Goal: Transaction & Acquisition: Subscribe to service/newsletter

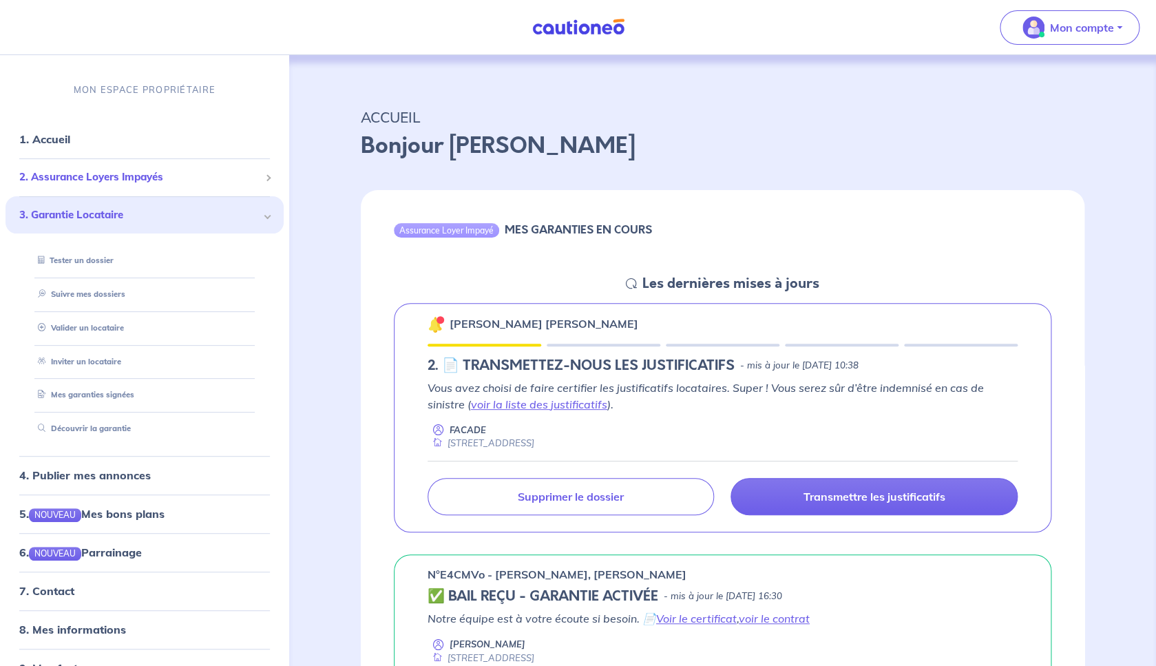
click at [123, 187] on div "2. Assurance Loyers Impayés" at bounding box center [145, 177] width 278 height 27
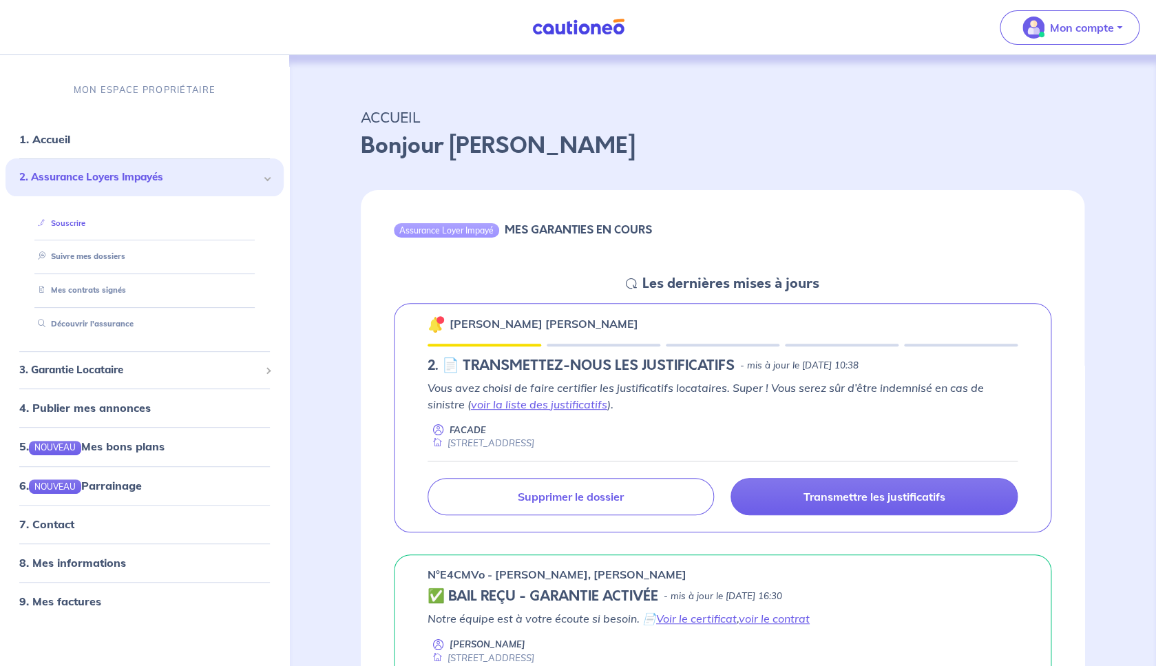
click at [85, 227] on link "Souscrire" at bounding box center [58, 223] width 53 height 10
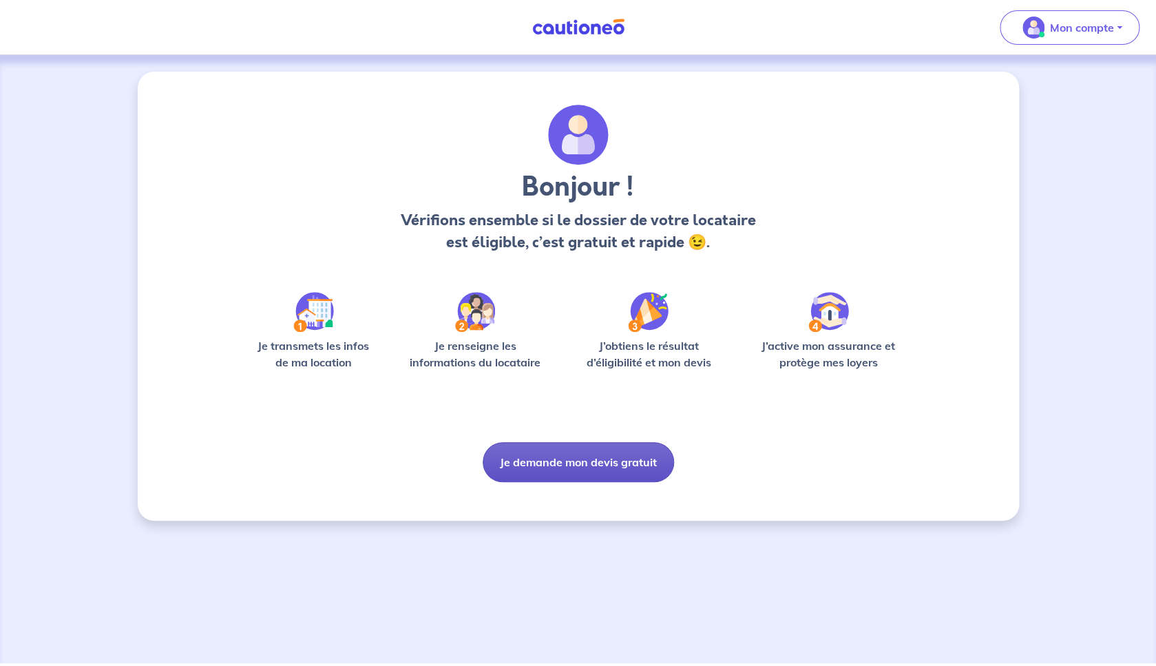
click at [641, 469] on button "Je demande mon devis gratuit" at bounding box center [578, 462] width 191 height 40
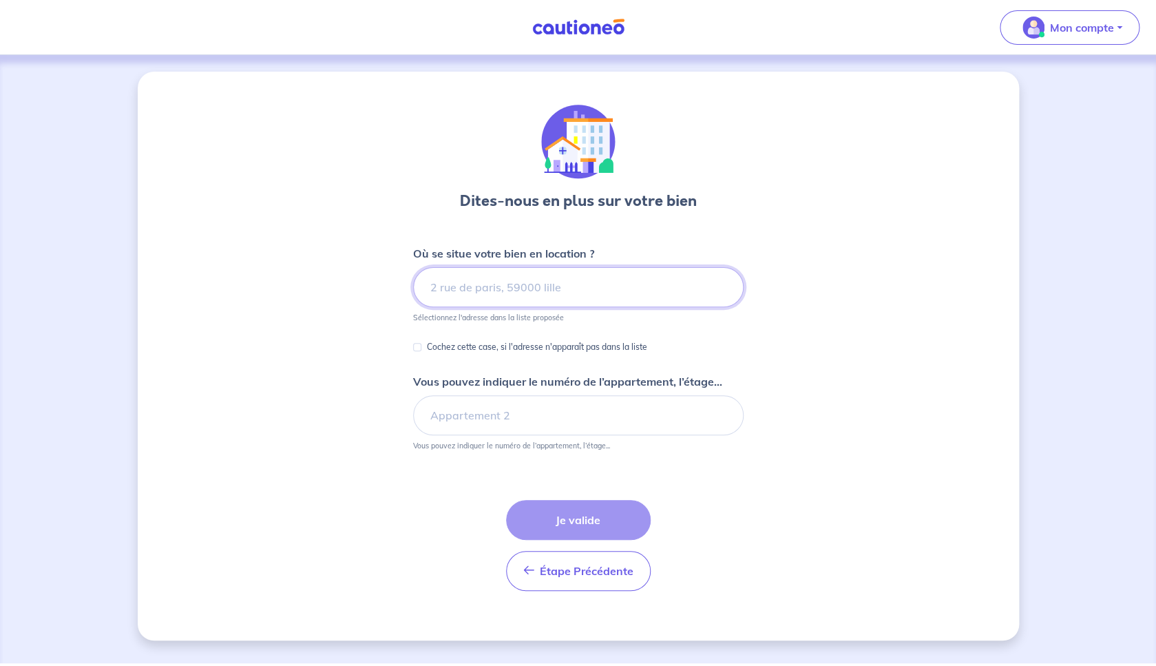
click at [556, 291] on input at bounding box center [578, 287] width 331 height 40
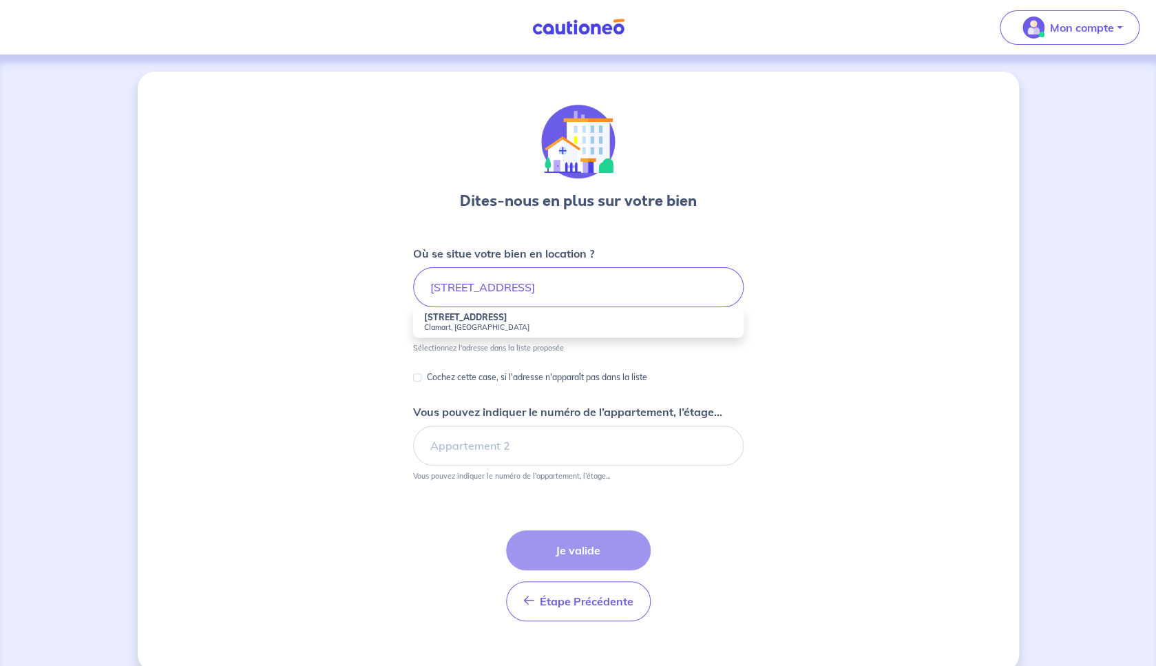
click at [478, 326] on small "Clamart, [GEOGRAPHIC_DATA]" at bounding box center [578, 327] width 309 height 10
type input "[STREET_ADDRESS]"
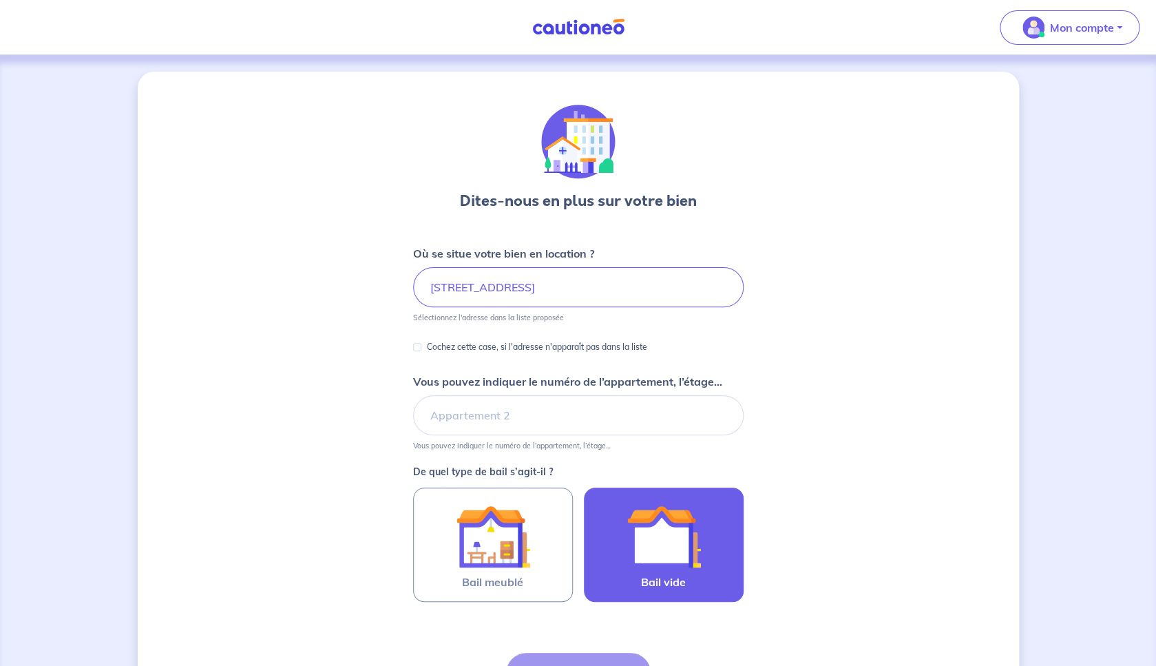
click at [654, 549] on img at bounding box center [664, 536] width 74 height 74
click at [0, 0] on input "Bail vide" at bounding box center [0, 0] width 0 height 0
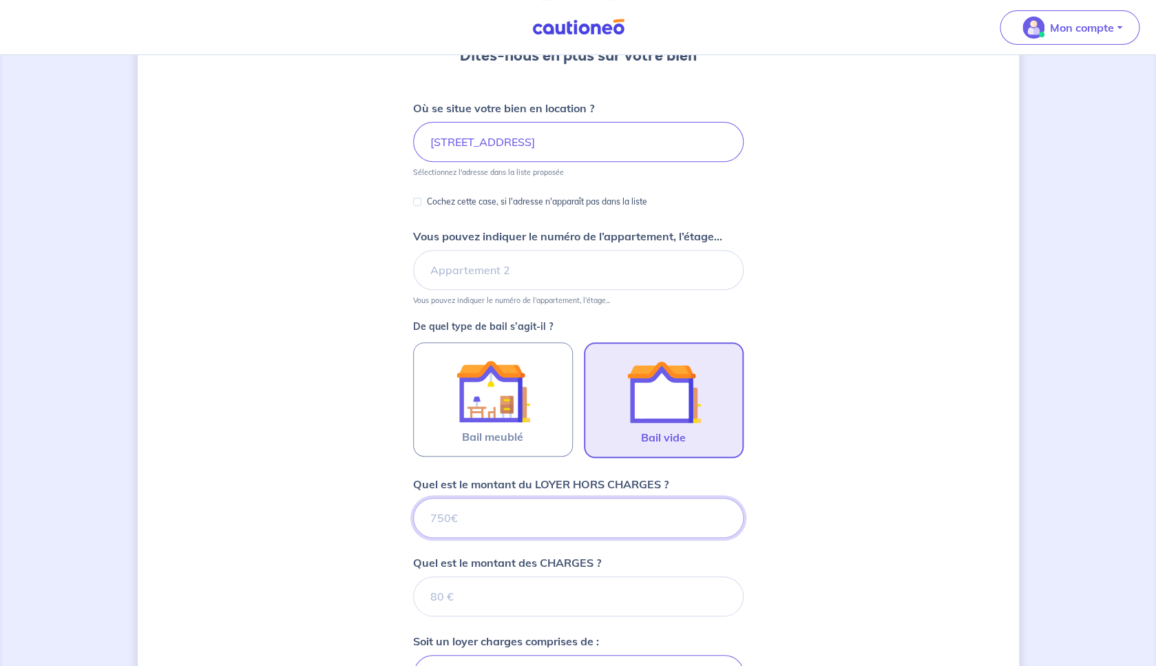
scroll to position [166, 0]
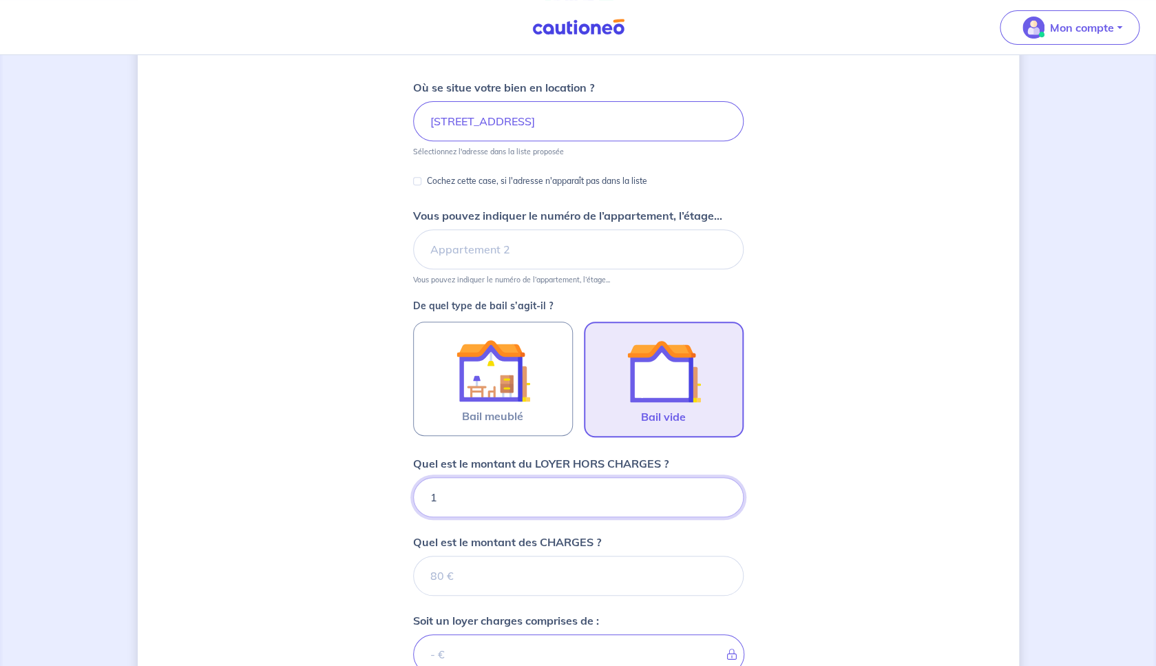
type input "18"
type input "183"
type input "1830"
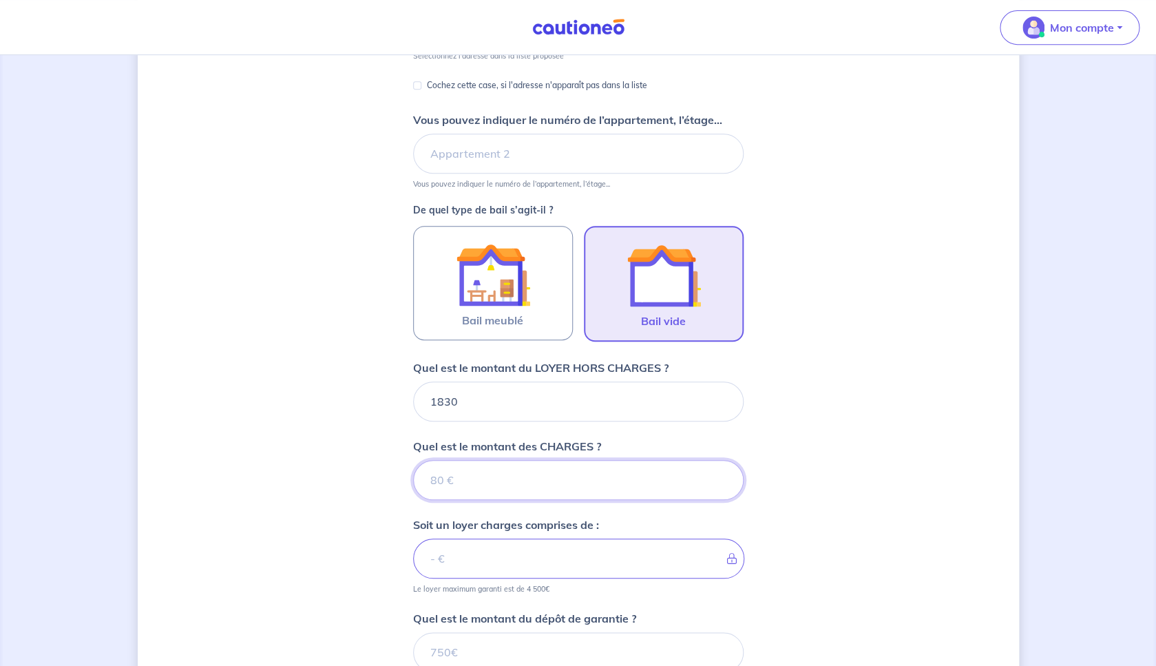
click at [555, 488] on input "Quel est le montant des CHARGES ?" at bounding box center [578, 480] width 331 height 40
type input "20"
type input "1832"
type input "20"
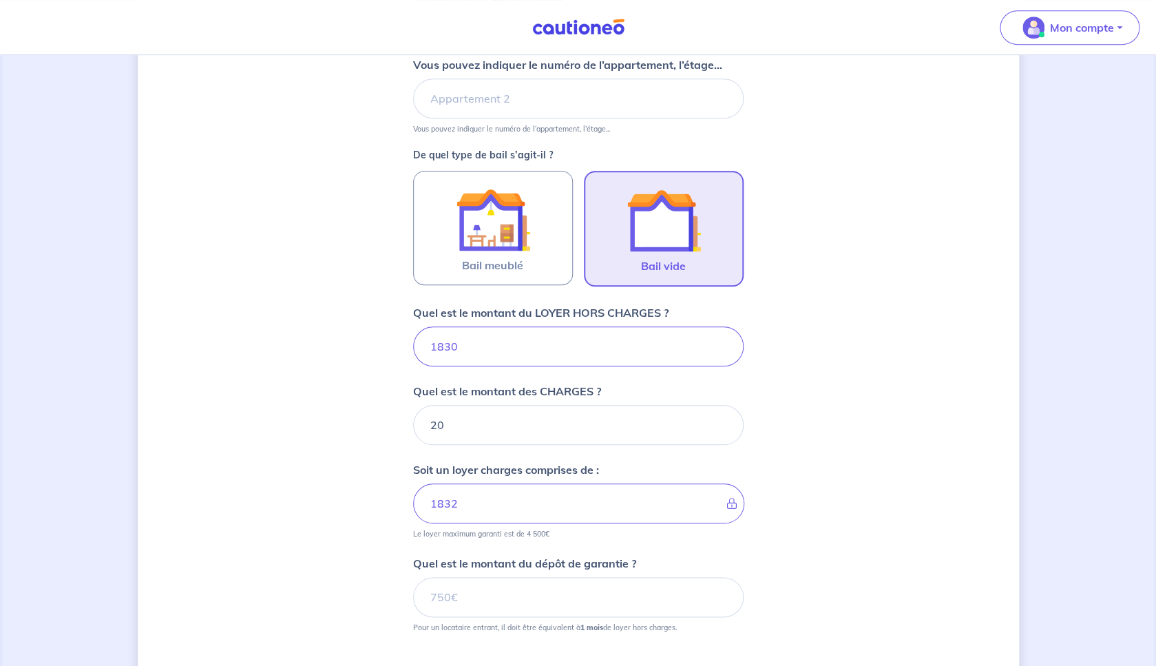
type input "1850"
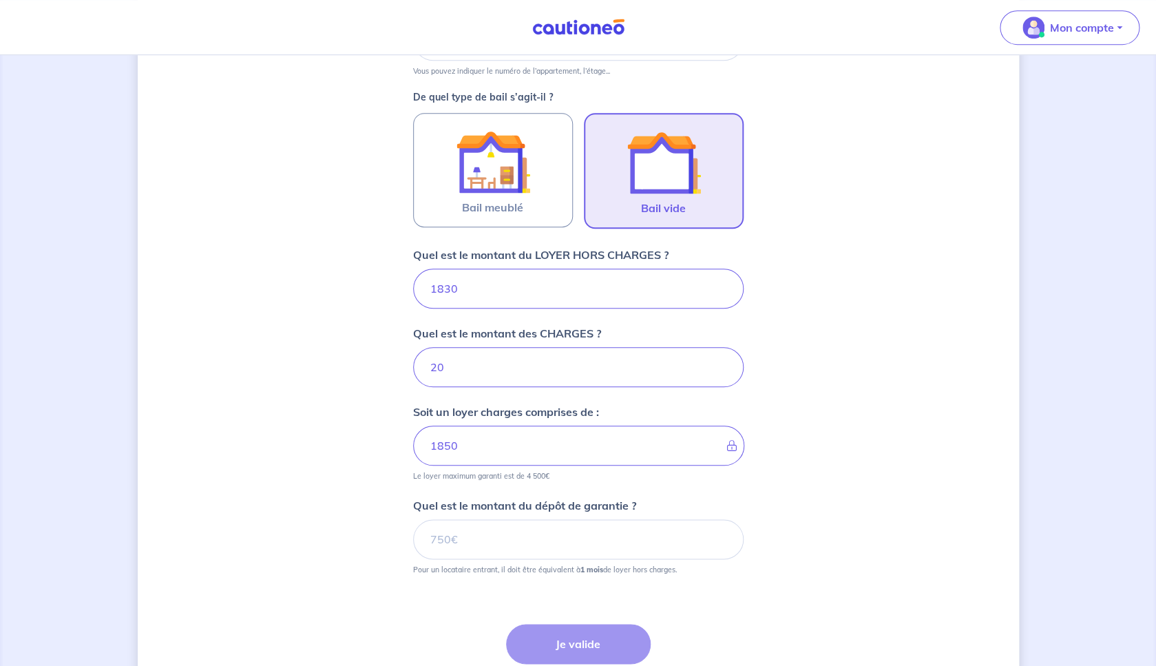
scroll to position [377, 0]
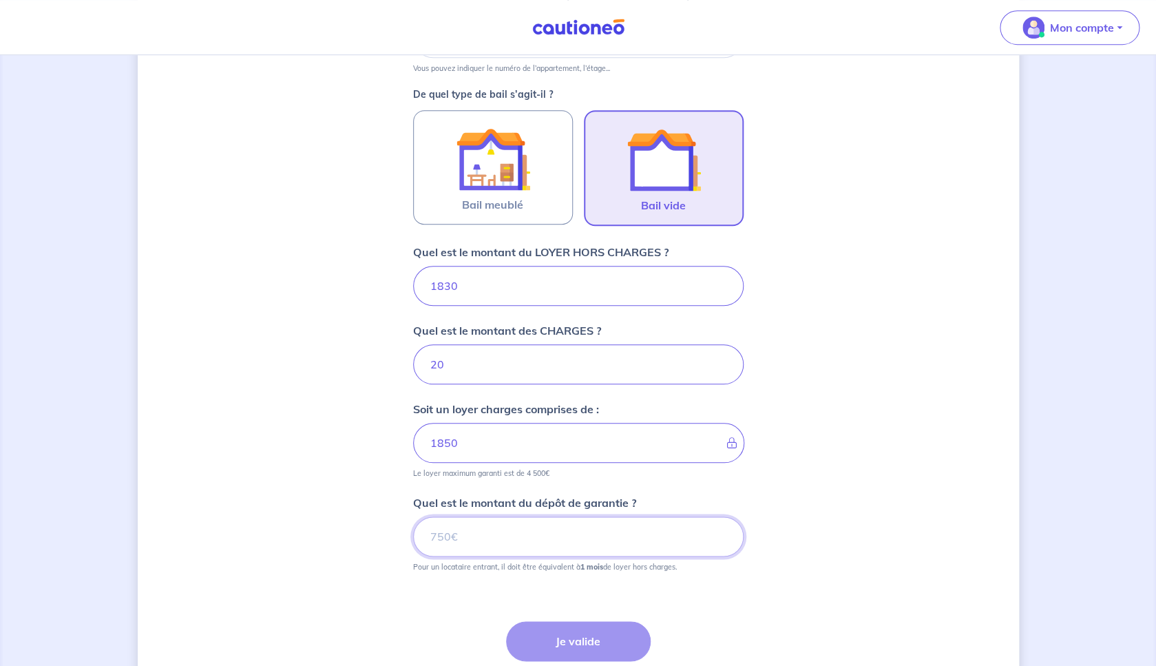
click at [592, 546] on input "Quel est le montant du dépôt de garantie ?" at bounding box center [578, 536] width 331 height 40
type input "1830"
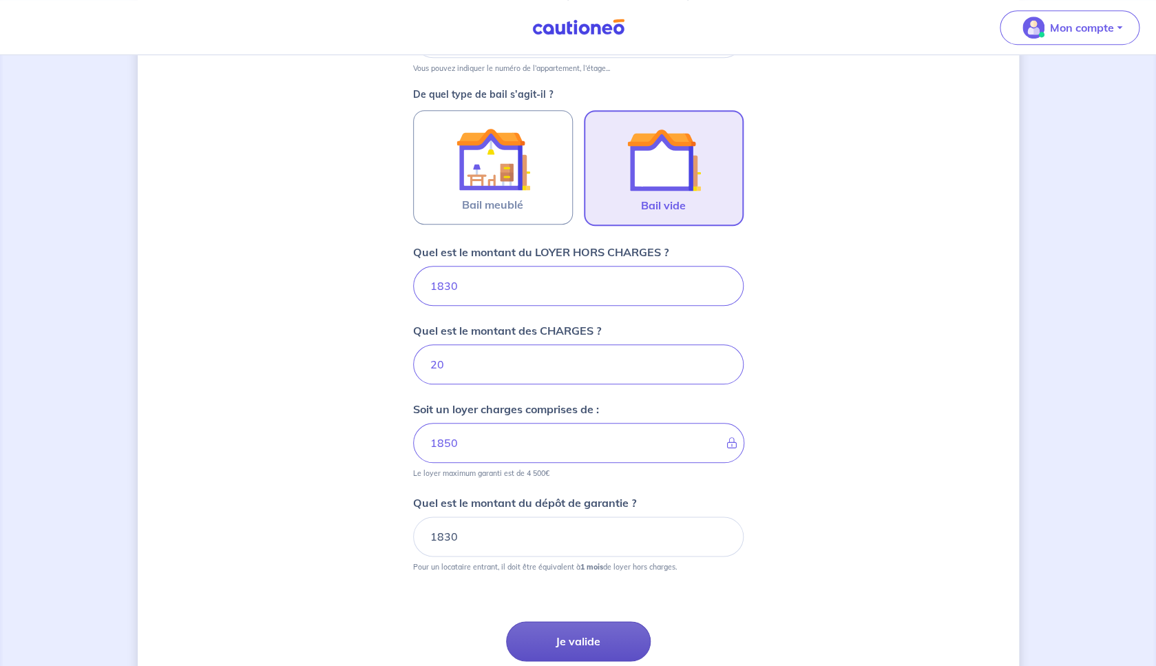
click at [592, 625] on button "Je valide" at bounding box center [578, 641] width 145 height 40
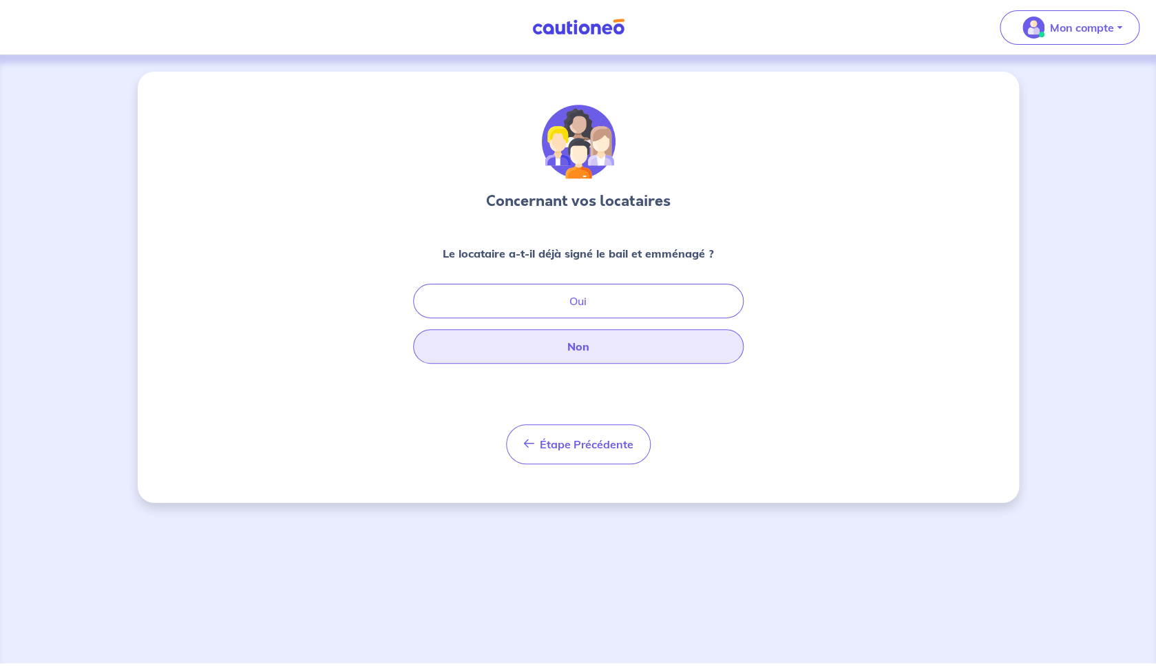
click at [579, 360] on button "Non" at bounding box center [578, 346] width 331 height 34
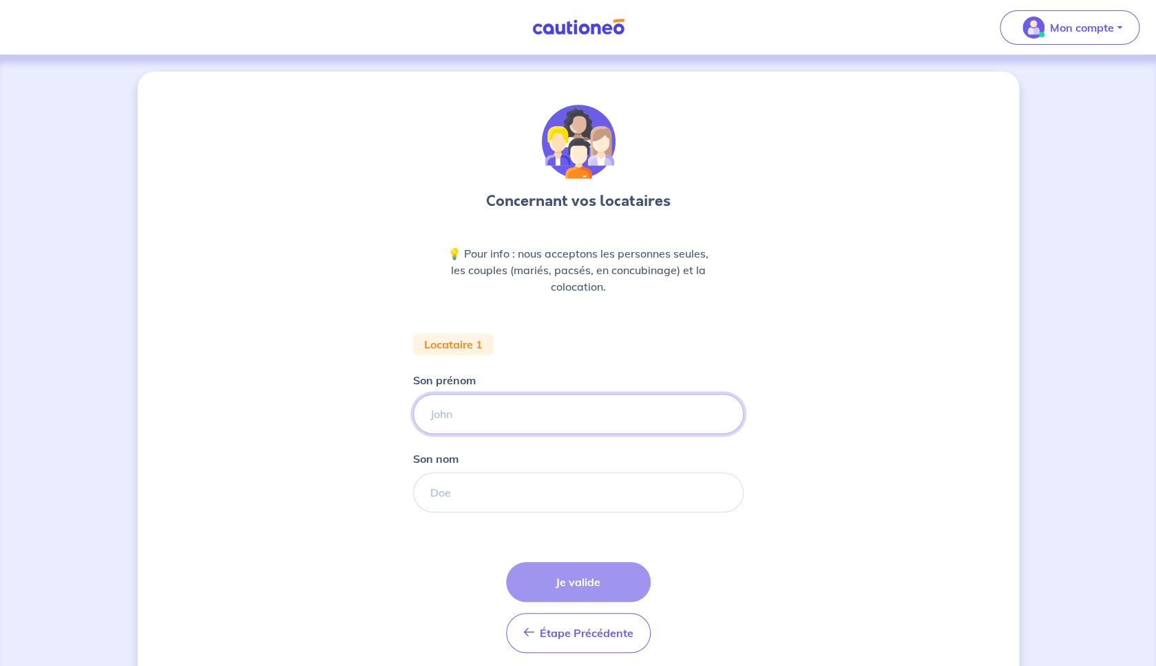
click at [532, 417] on input "Son prénom" at bounding box center [578, 414] width 331 height 40
type input "Nais"
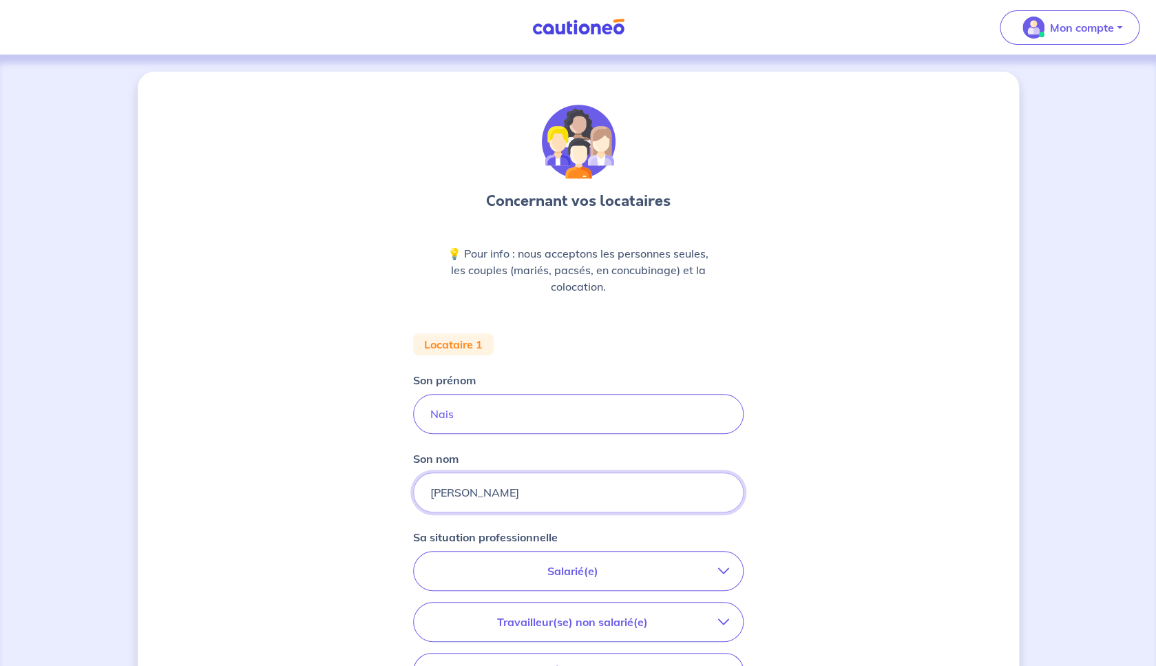
type input "[PERSON_NAME]"
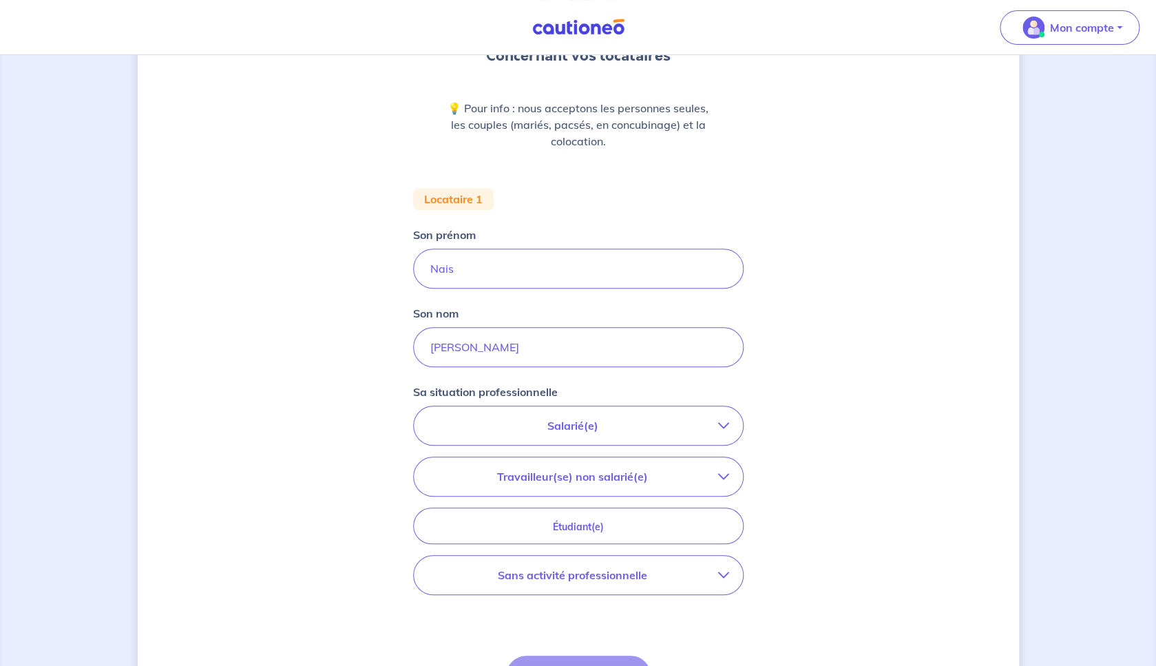
scroll to position [147, 0]
click at [663, 424] on p "Salarié(e)" at bounding box center [573, 424] width 291 height 17
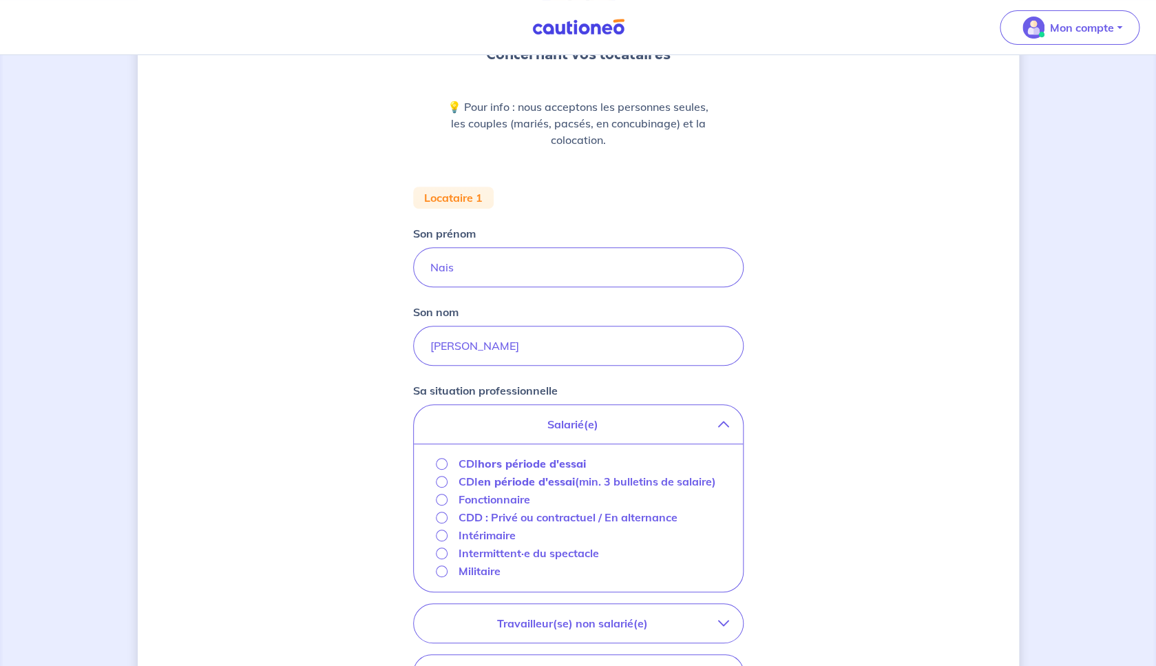
click at [575, 486] on strong "en période d'essai" at bounding box center [526, 481] width 97 height 14
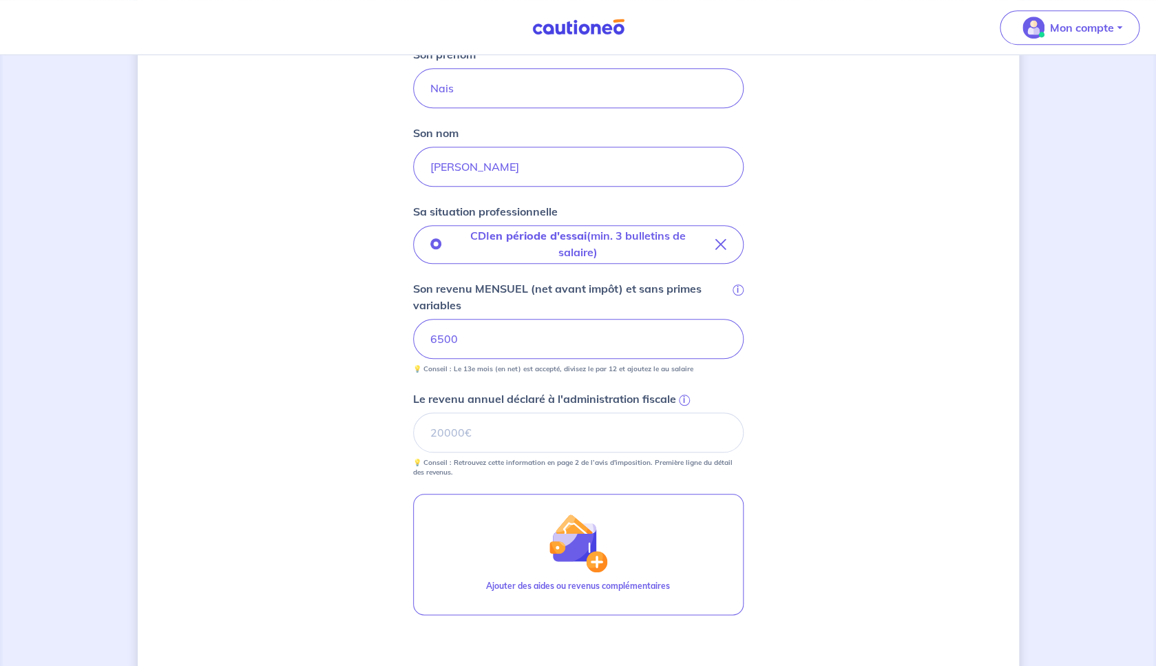
scroll to position [328, 0]
click at [609, 431] on input "Le revenu annuel déclaré à l'administration fiscale i" at bounding box center [578, 430] width 331 height 40
type input "45000"
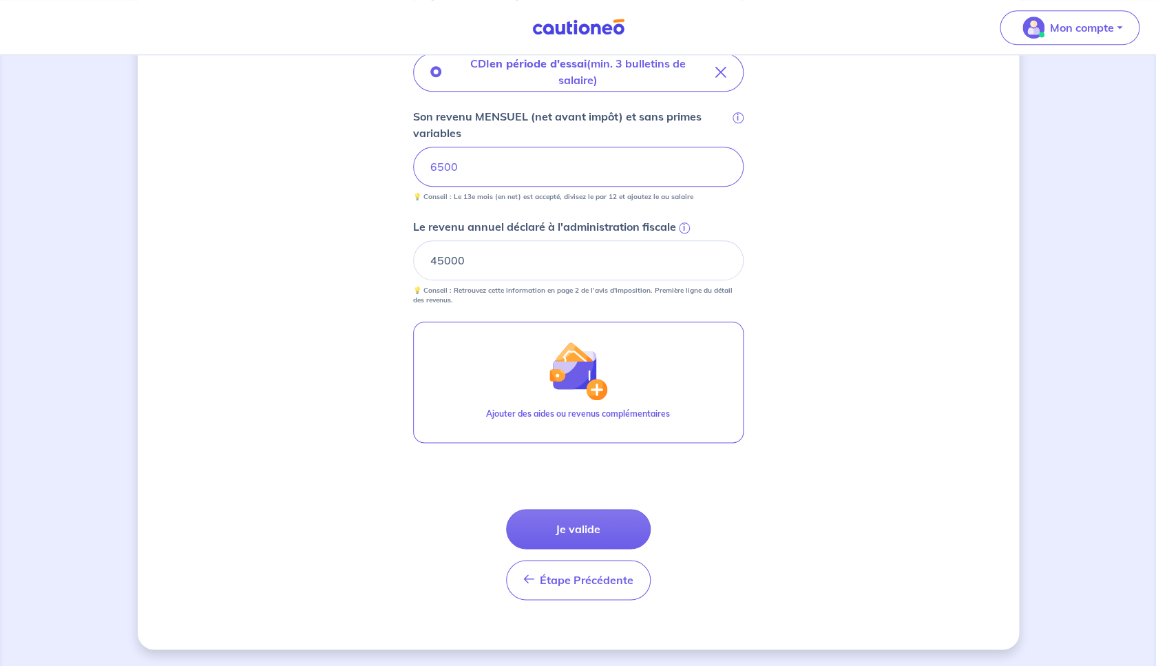
scroll to position [497, 0]
click at [589, 526] on button "Je valide" at bounding box center [578, 530] width 145 height 40
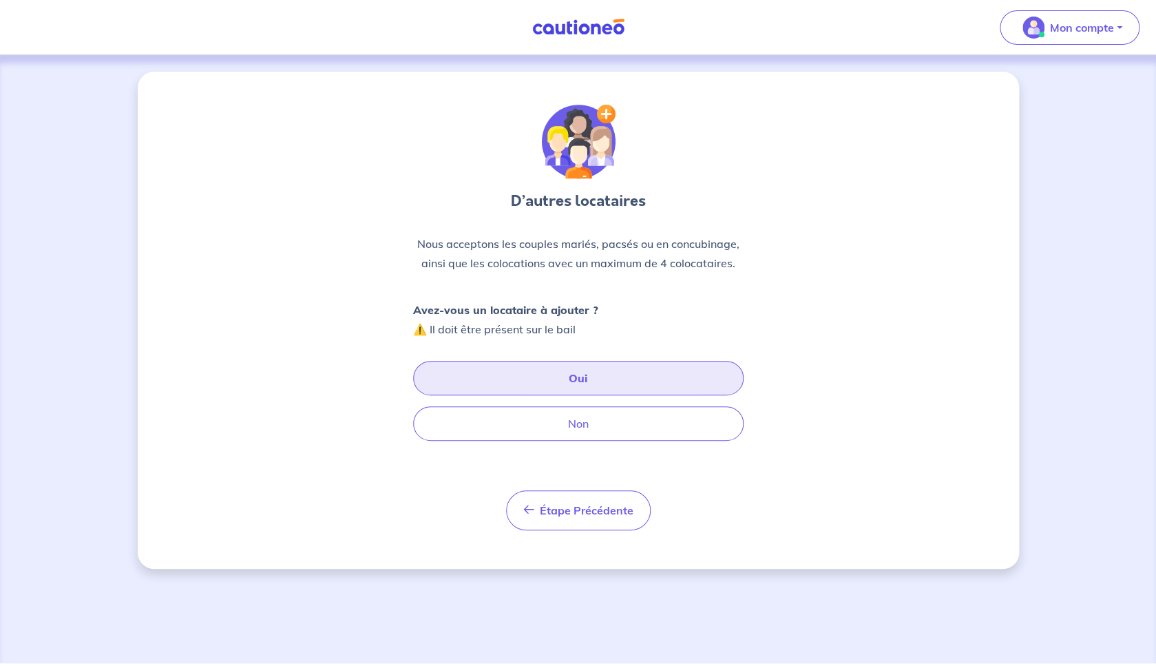
click at [589, 390] on button "Oui" at bounding box center [578, 378] width 331 height 34
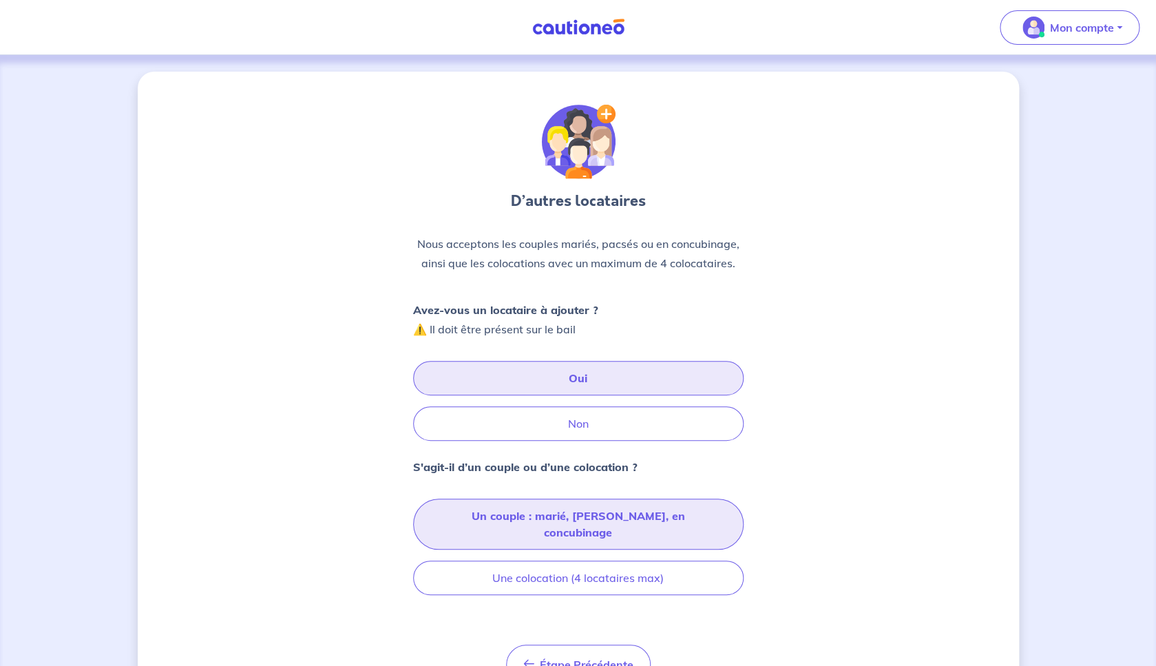
click at [560, 520] on button "Un couple : marié, [PERSON_NAME], en concubinage" at bounding box center [578, 524] width 331 height 51
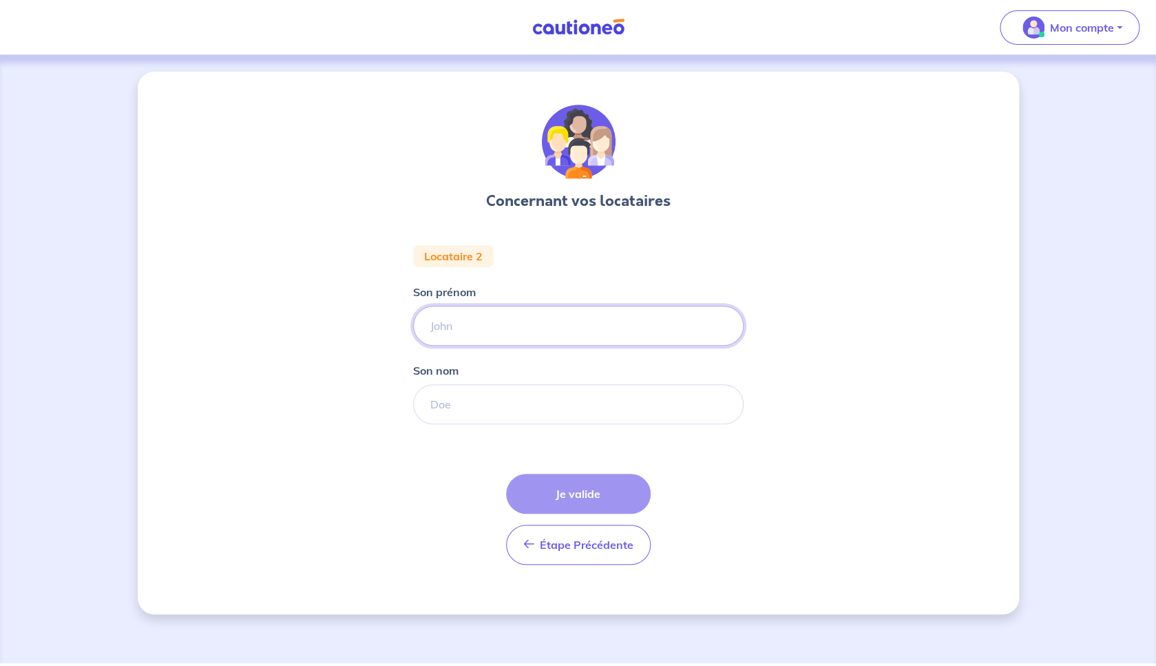
click at [495, 330] on input "Son prénom" at bounding box center [578, 326] width 331 height 40
type input "[PERSON_NAME]"
type input "b"
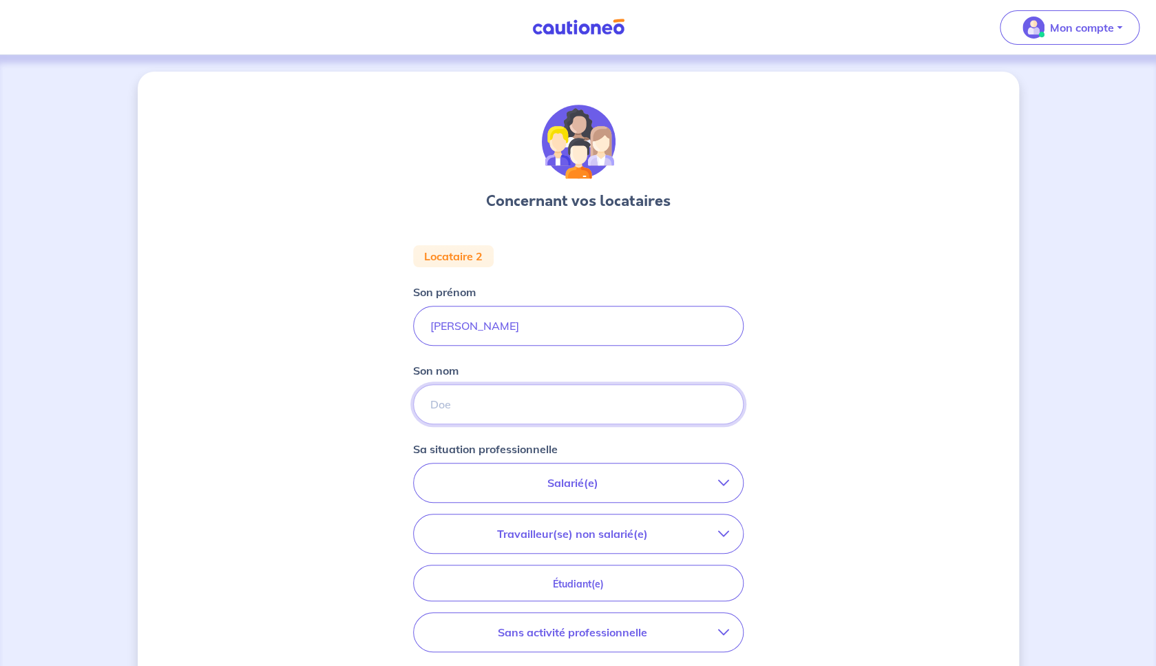
type input "r"
type input "z"
type input "t"
type input "Sourdillat"
click at [614, 481] on p "Salarié(e)" at bounding box center [573, 482] width 291 height 17
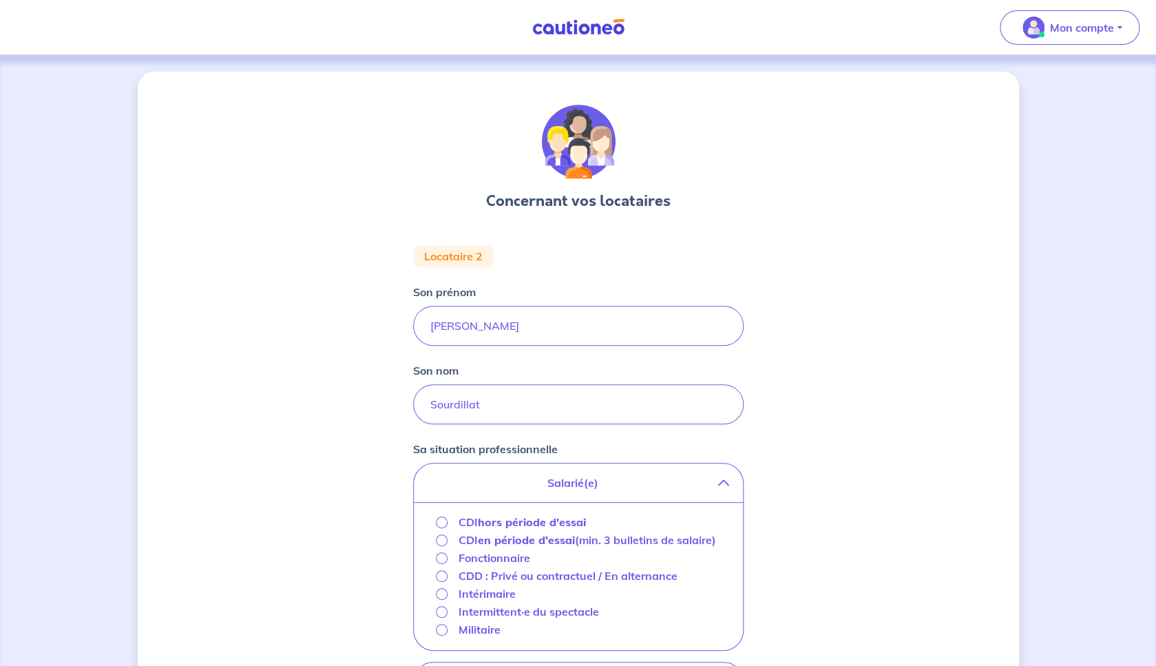
scroll to position [66, 0]
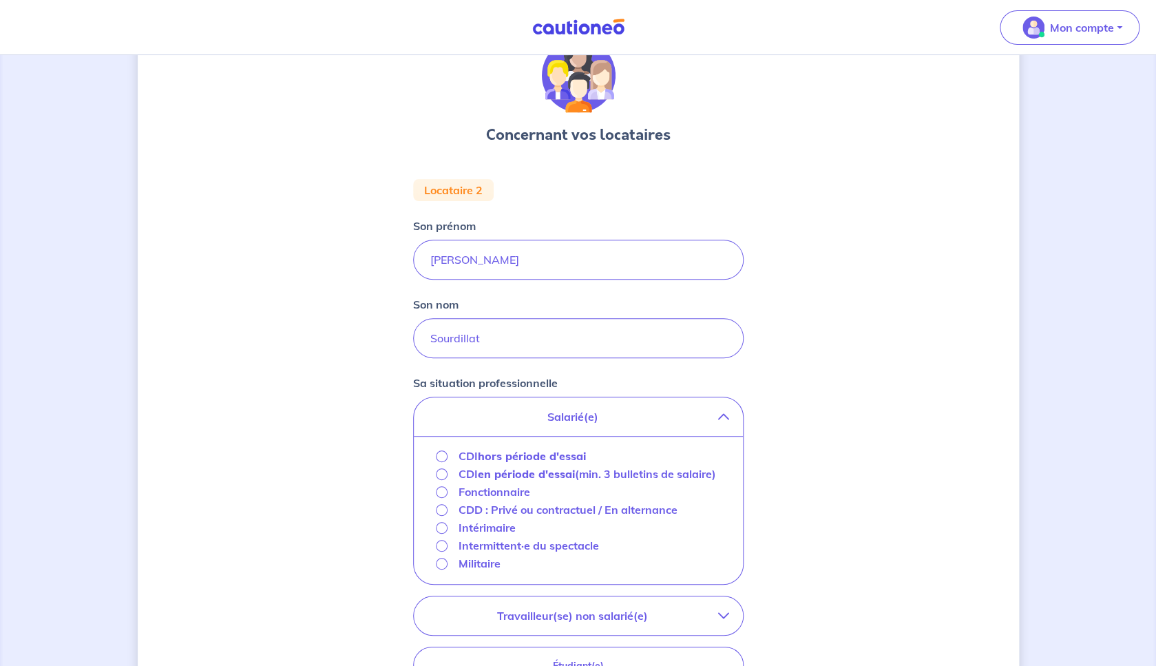
click at [611, 476] on p "CDI en période d'essai (min. 3 bulletins de salaire)" at bounding box center [588, 474] width 258 height 17
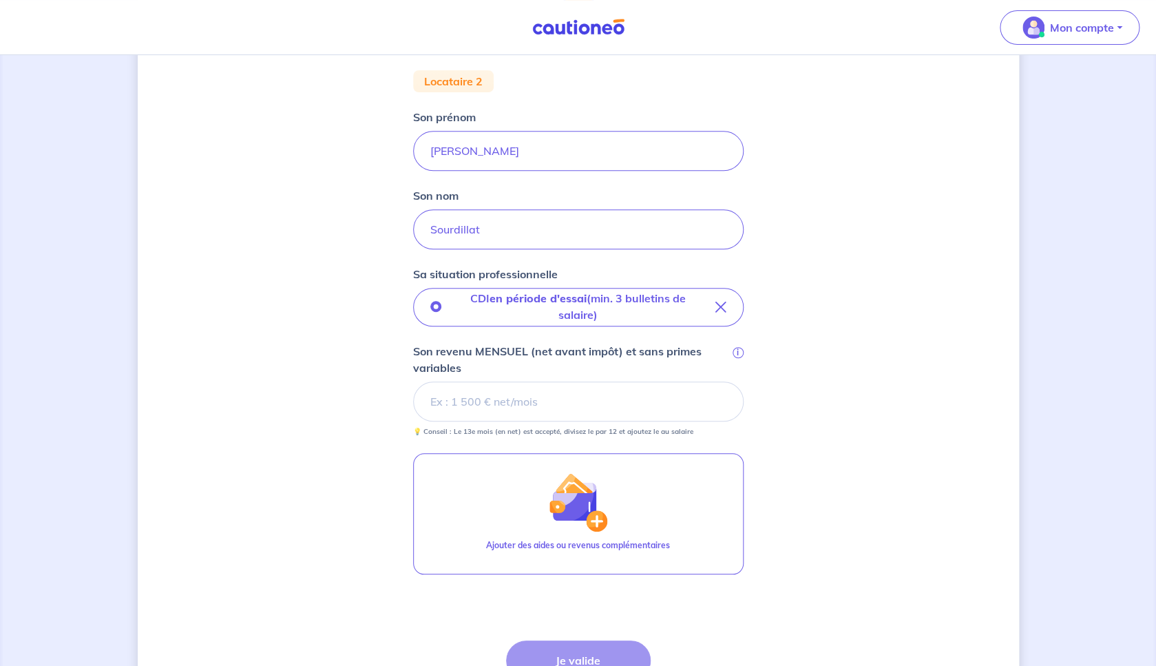
scroll to position [176, 0]
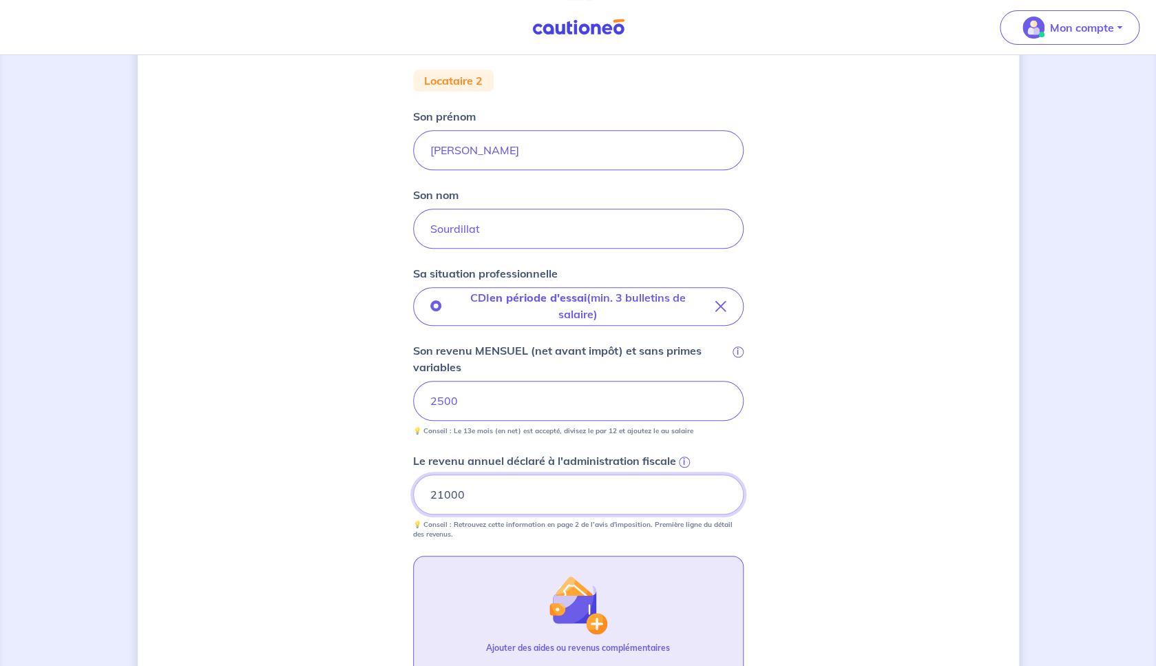
type input "21000"
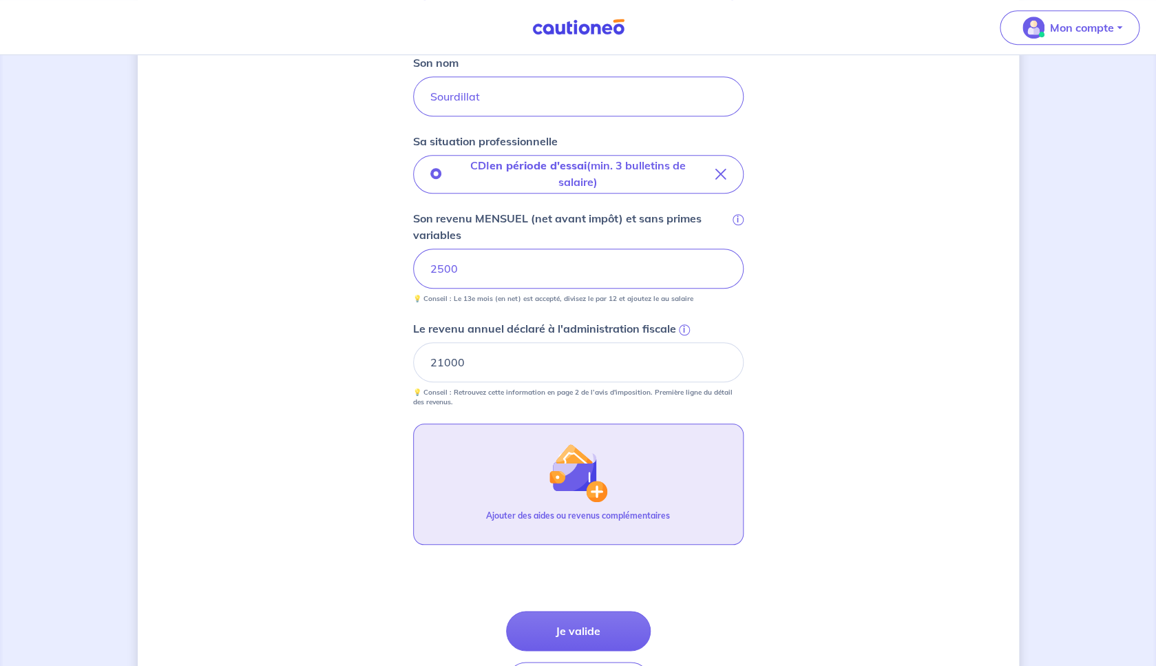
scroll to position [303, 0]
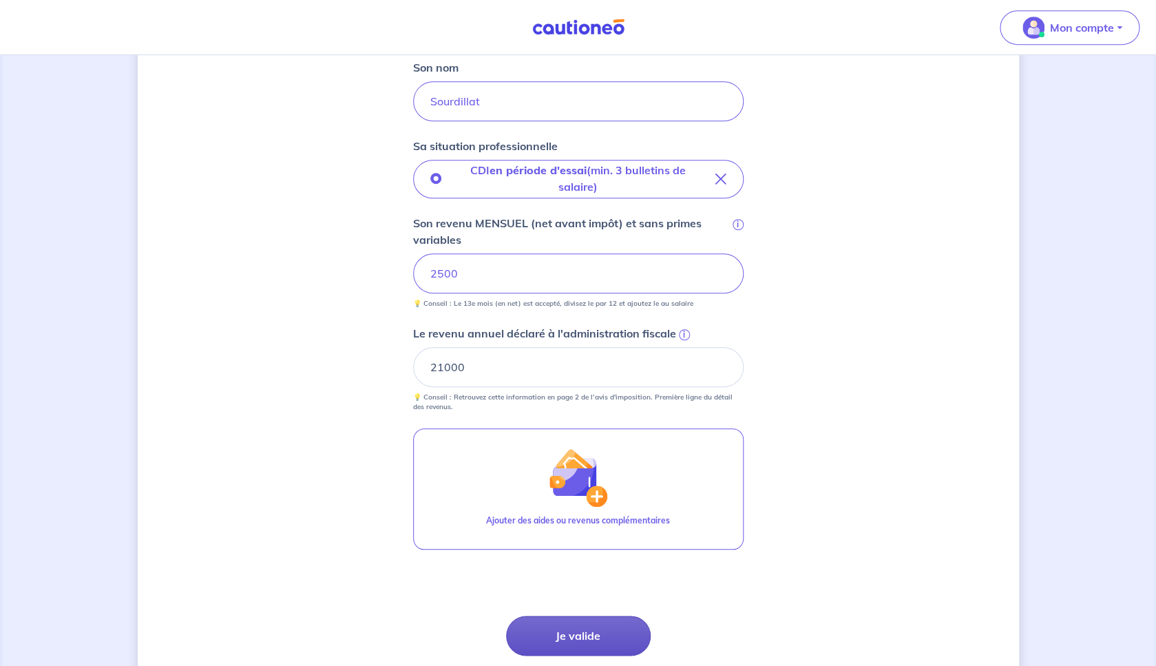
click at [588, 632] on button "Je valide" at bounding box center [578, 636] width 145 height 40
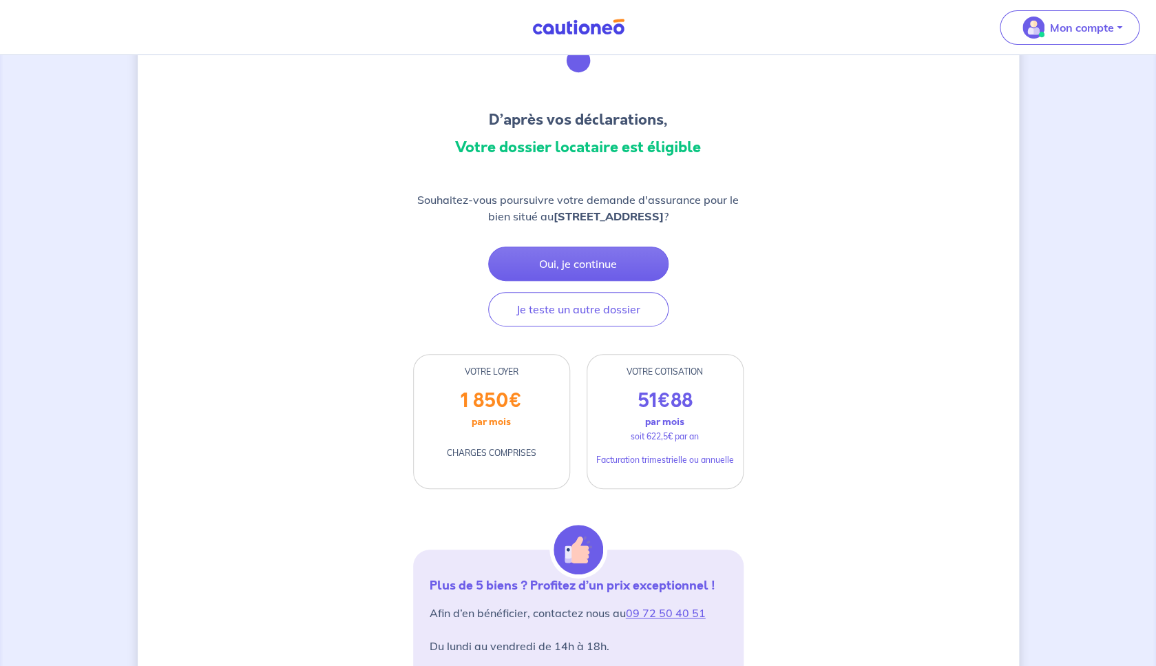
scroll to position [82, 0]
click at [609, 267] on button "Oui, je continue" at bounding box center [578, 263] width 180 height 34
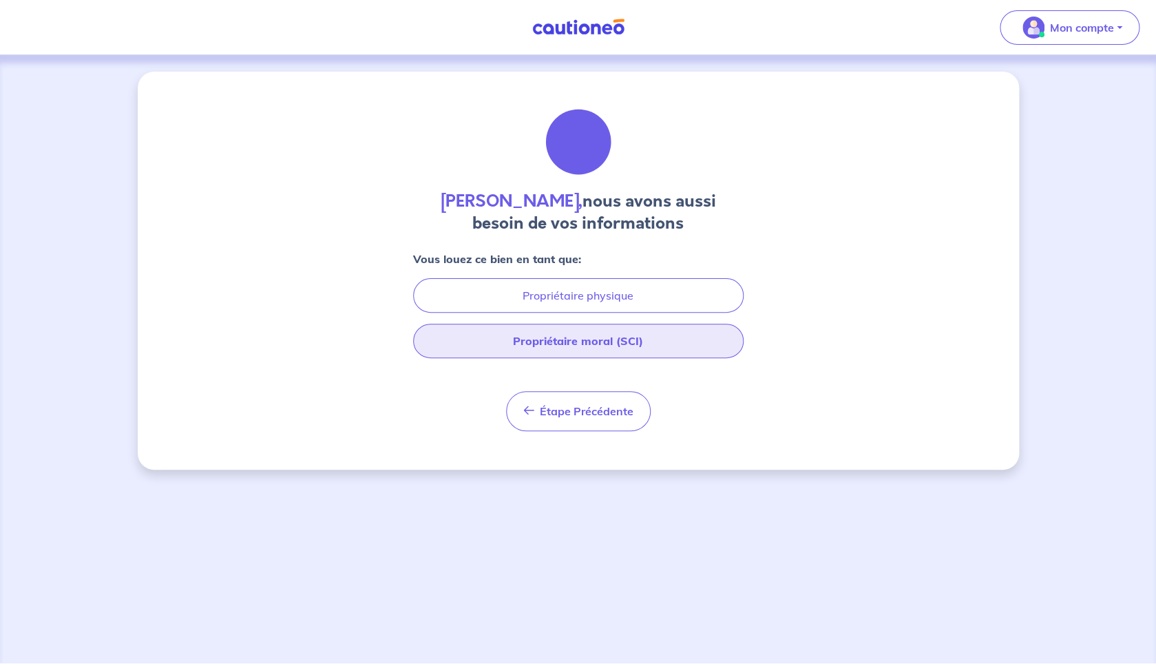
click at [601, 334] on button "Propriétaire moral (SCI)" at bounding box center [578, 341] width 331 height 34
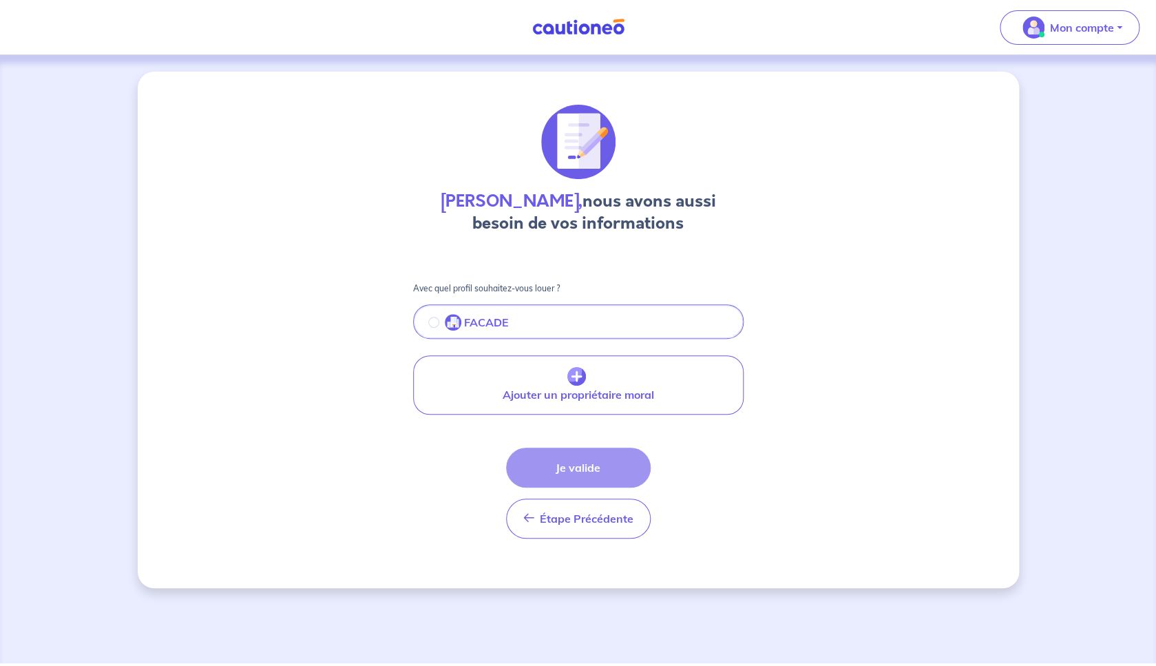
click at [549, 330] on button "FACADE" at bounding box center [579, 323] width 328 height 29
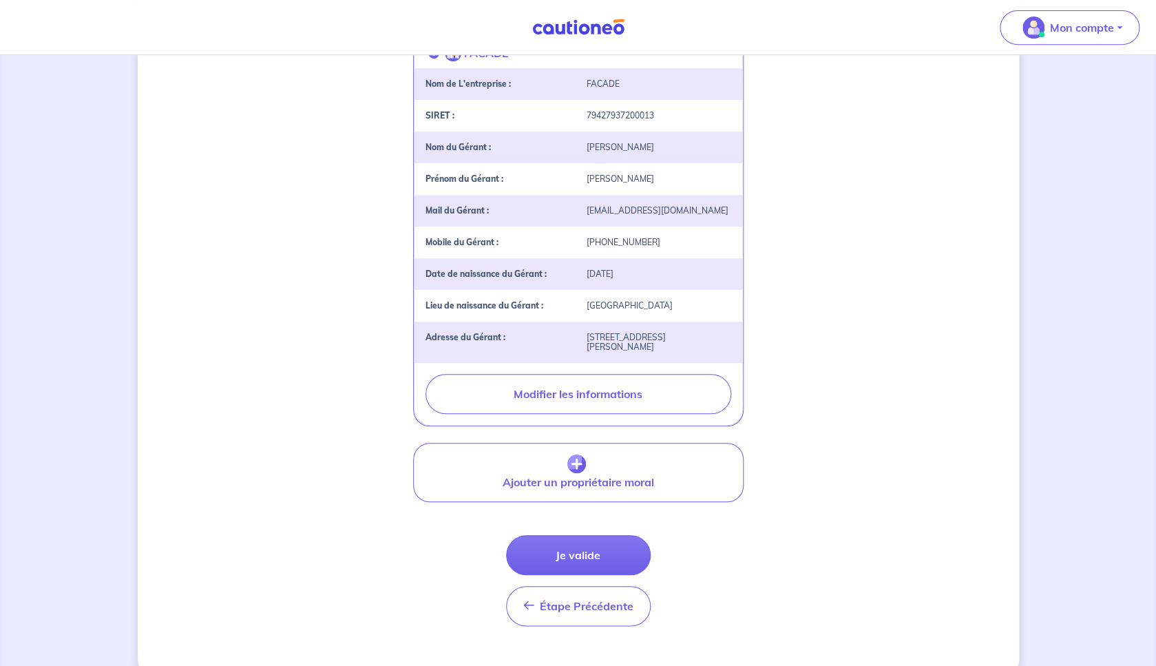
scroll to position [267, 0]
click at [591, 564] on button "Je valide" at bounding box center [578, 557] width 145 height 40
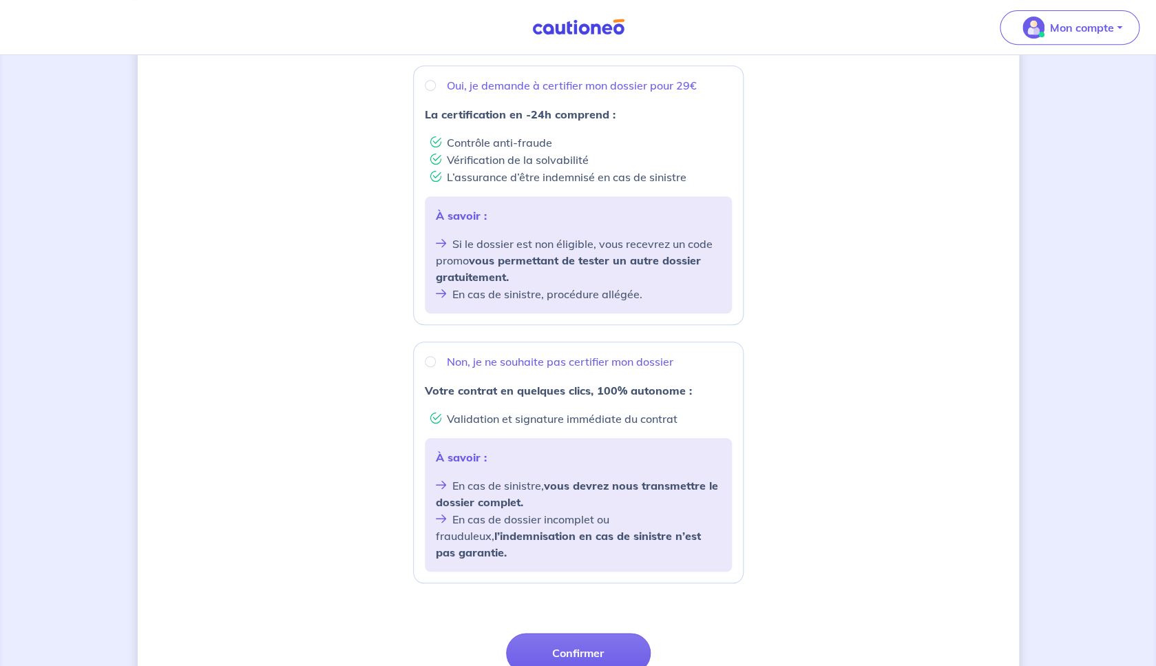
scroll to position [265, 0]
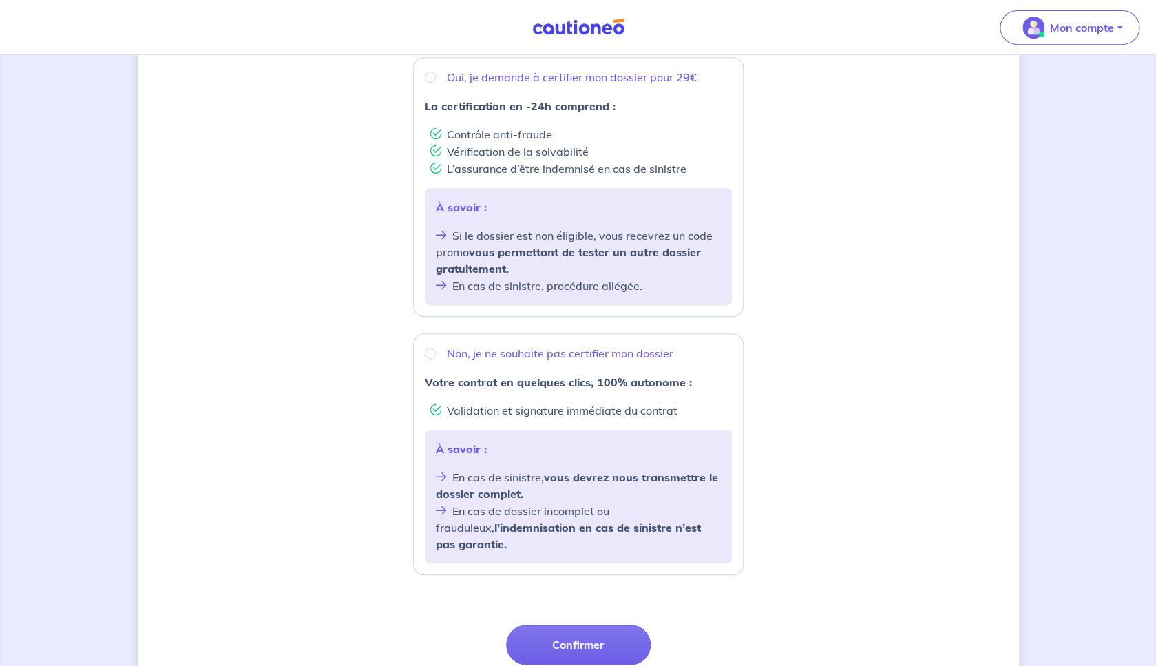
click at [613, 117] on div "La certification en -24h comprend : Contrôle anti-fraude Vérification de la sol…" at bounding box center [578, 137] width 307 height 79
radio input "true"
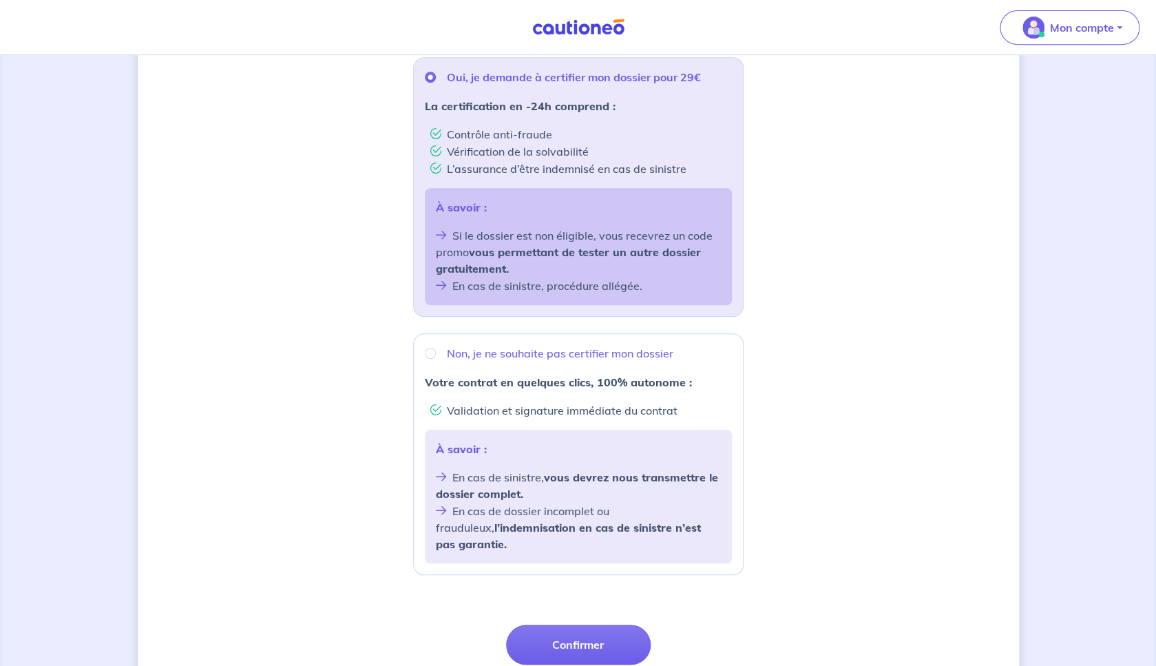
scroll to position [363, 0]
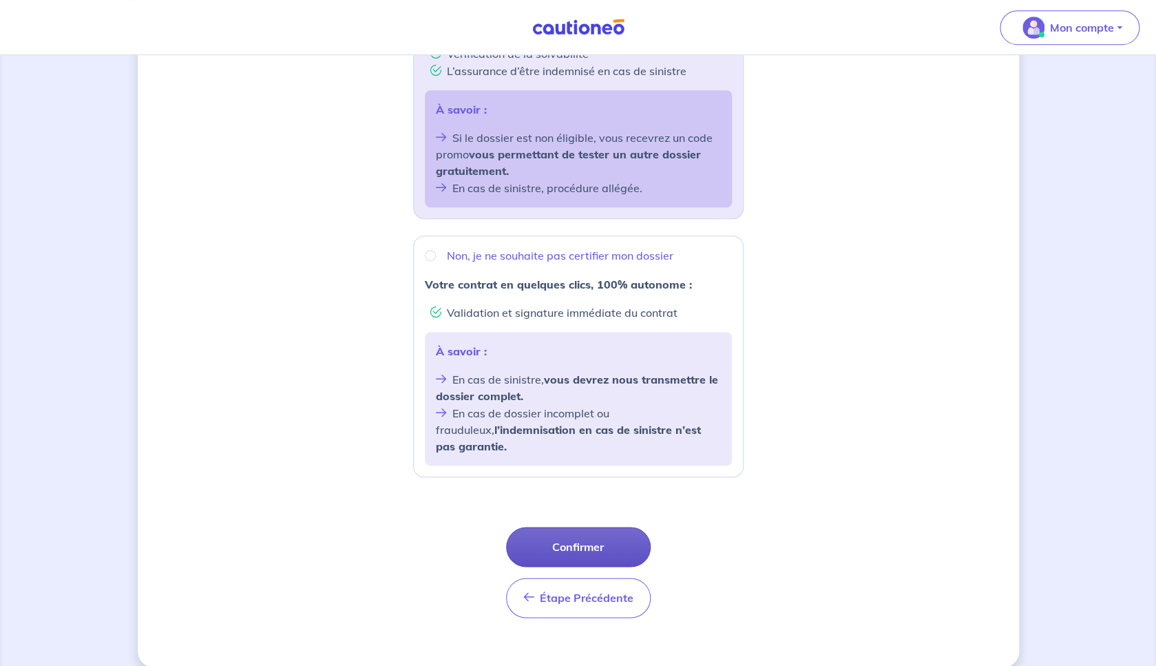
click at [586, 538] on button "Confirmer" at bounding box center [578, 547] width 145 height 40
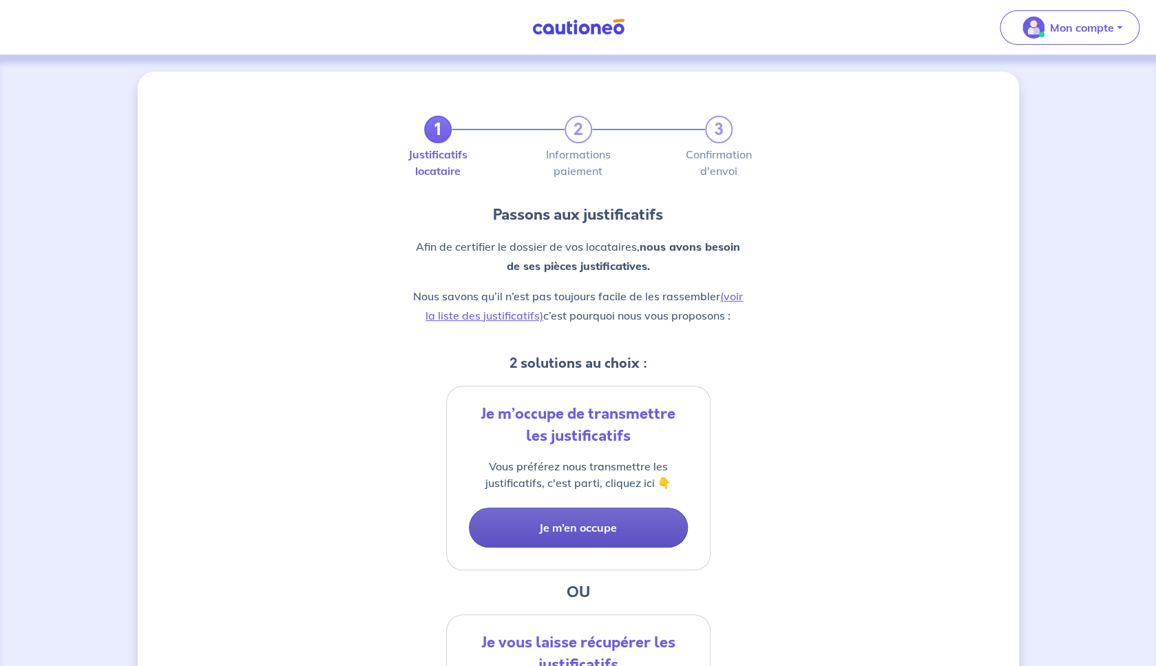
click at [588, 534] on button "Je m’en occupe" at bounding box center [578, 528] width 219 height 40
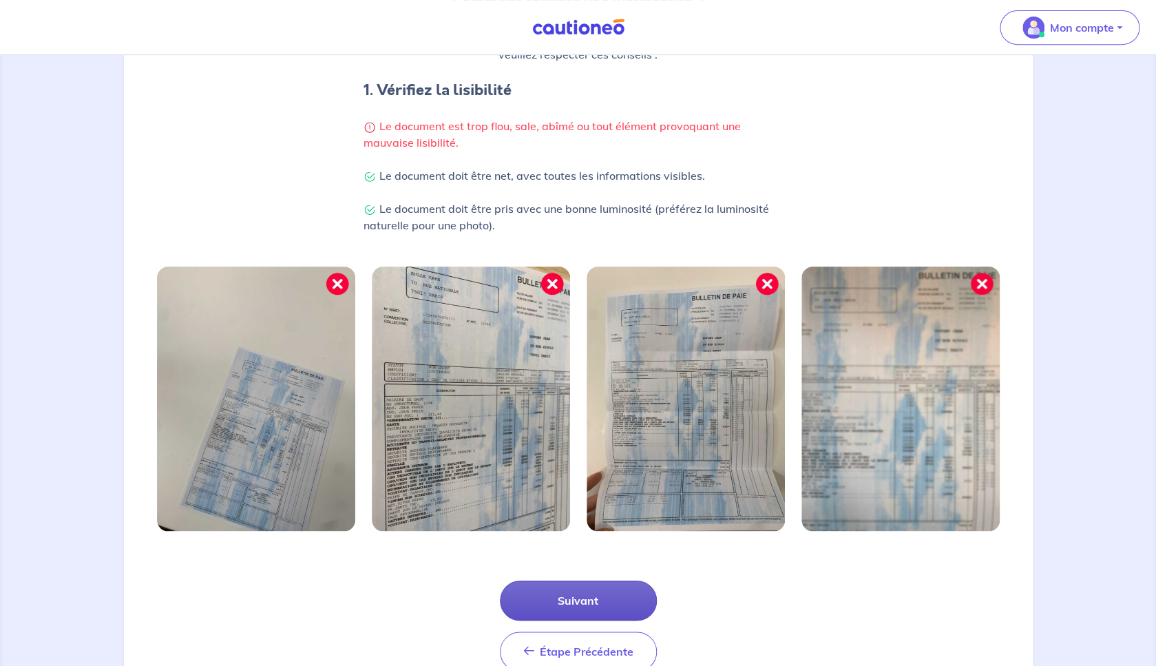
click at [588, 595] on button "Suivant" at bounding box center [578, 601] width 157 height 40
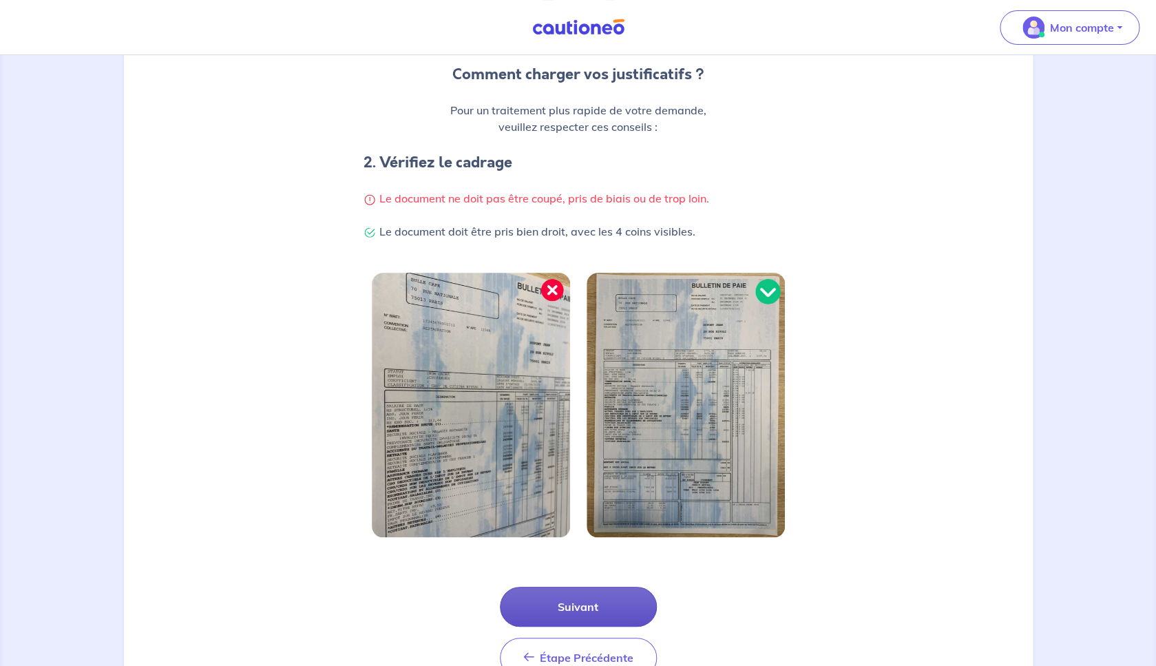
scroll to position [188, 0]
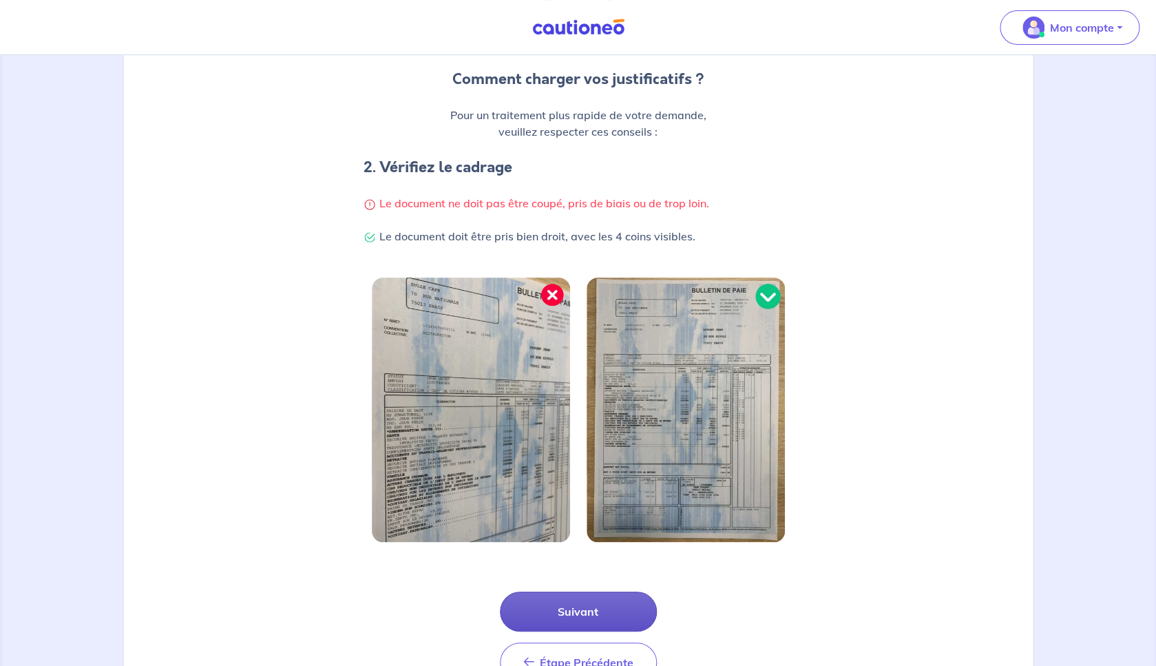
click at [588, 595] on button "Suivant" at bounding box center [578, 612] width 157 height 40
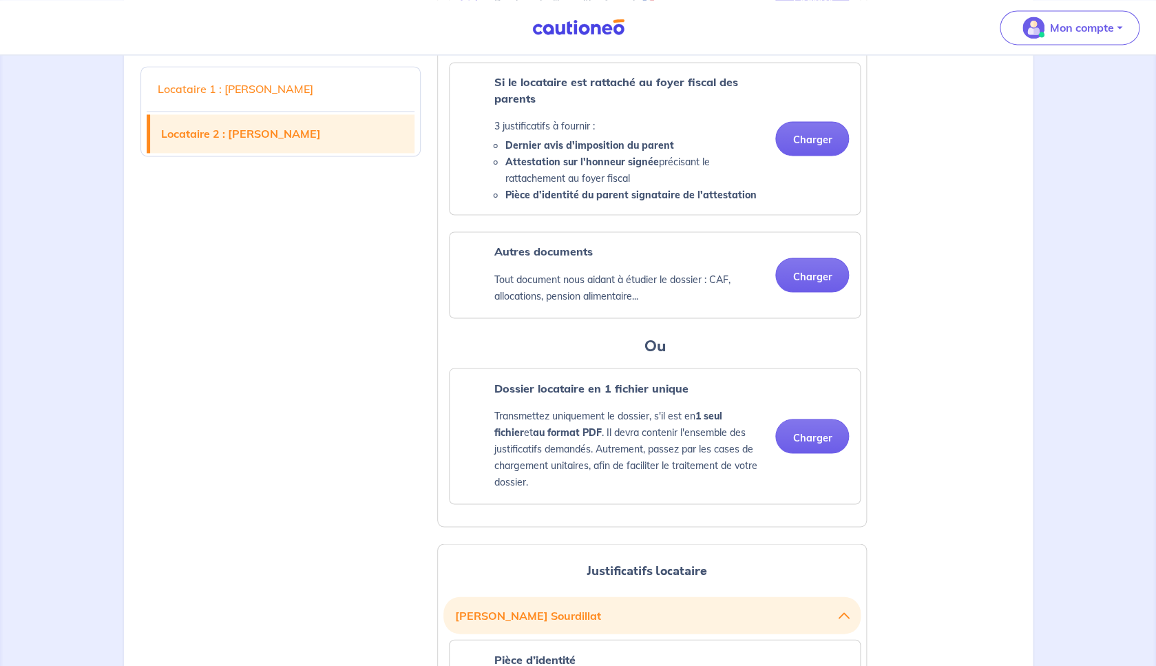
scroll to position [896, 0]
